Goal: Navigation & Orientation: Find specific page/section

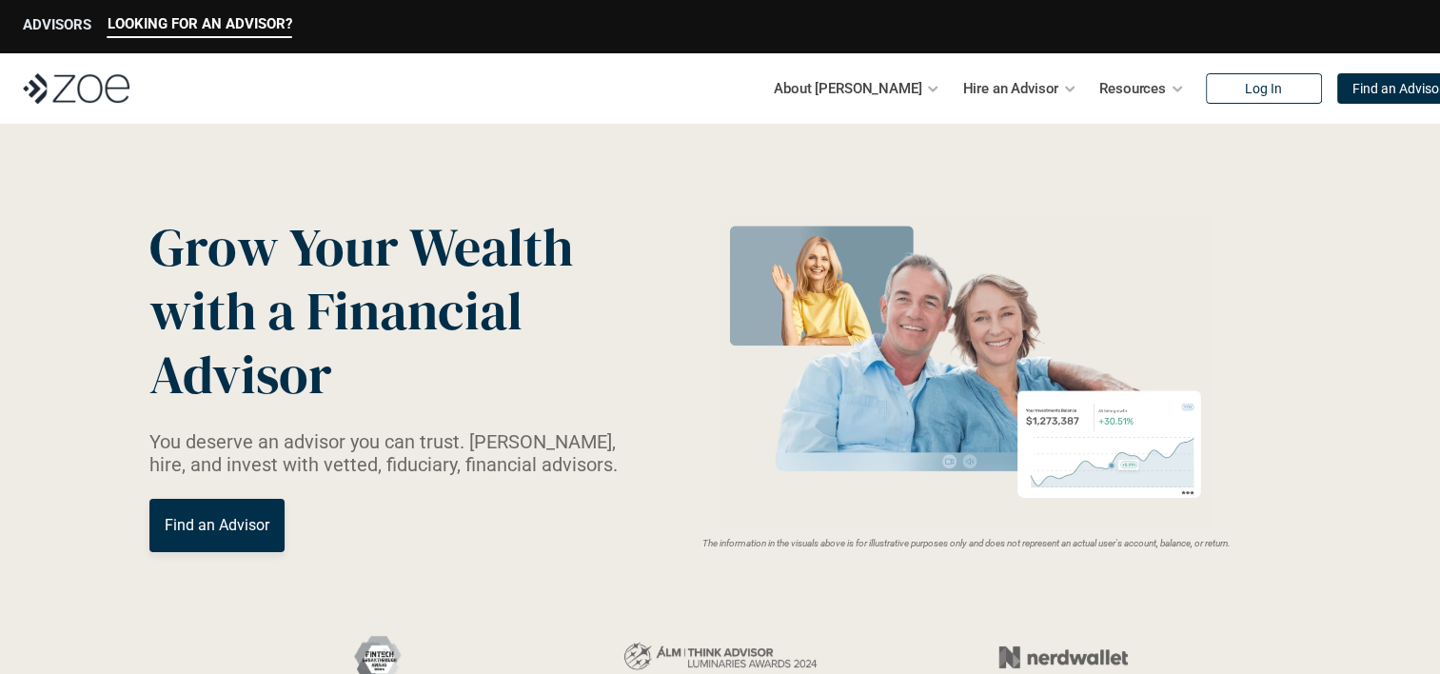
click at [47, 16] on p "ADVISORS" at bounding box center [57, 24] width 69 height 17
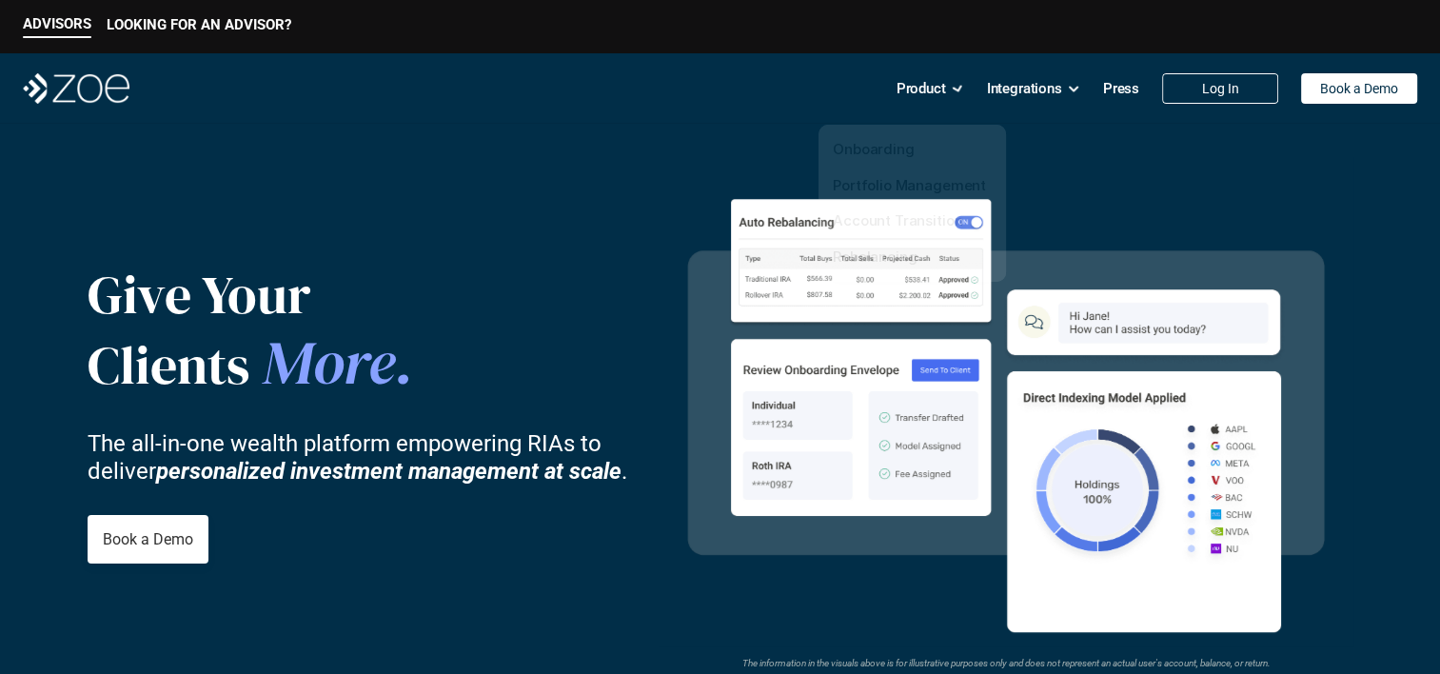
click at [448, 162] on header "Give Your Clients More . The all-in-one wealth platform empowering RIAs to deli…" at bounding box center [720, 617] width 1440 height 986
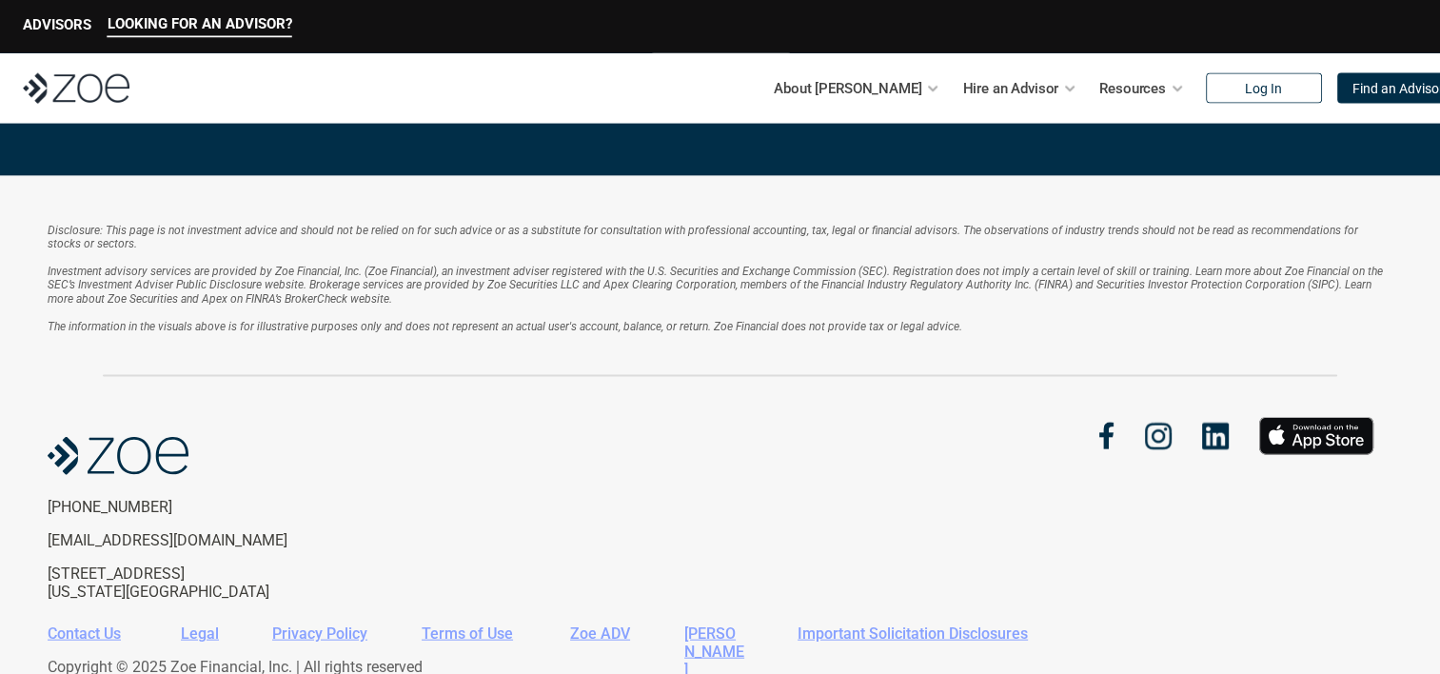
scroll to position [4234, 0]
